Goal: Information Seeking & Learning: Learn about a topic

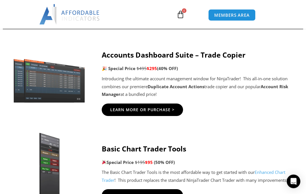
scroll to position [255, 0]
click at [118, 110] on span "Learn More Or Purchase >" at bounding box center [142, 110] width 64 height 4
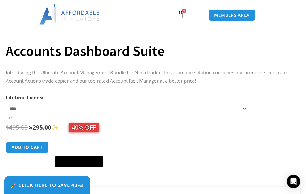
scroll to position [197, 0]
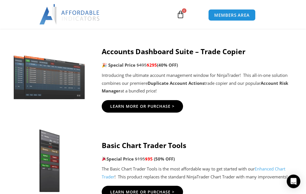
scroll to position [259, 0]
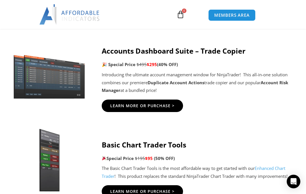
click at [127, 104] on span "Learn More Or Purchase >" at bounding box center [142, 106] width 64 height 4
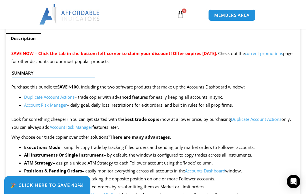
scroll to position [364, 0]
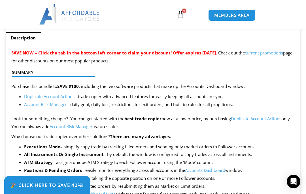
click at [45, 98] on link "Duplicate Account Actions" at bounding box center [49, 97] width 50 height 6
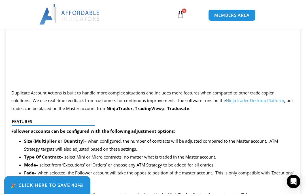
scroll to position [708, 0]
